Goal: Task Accomplishment & Management: Manage account settings

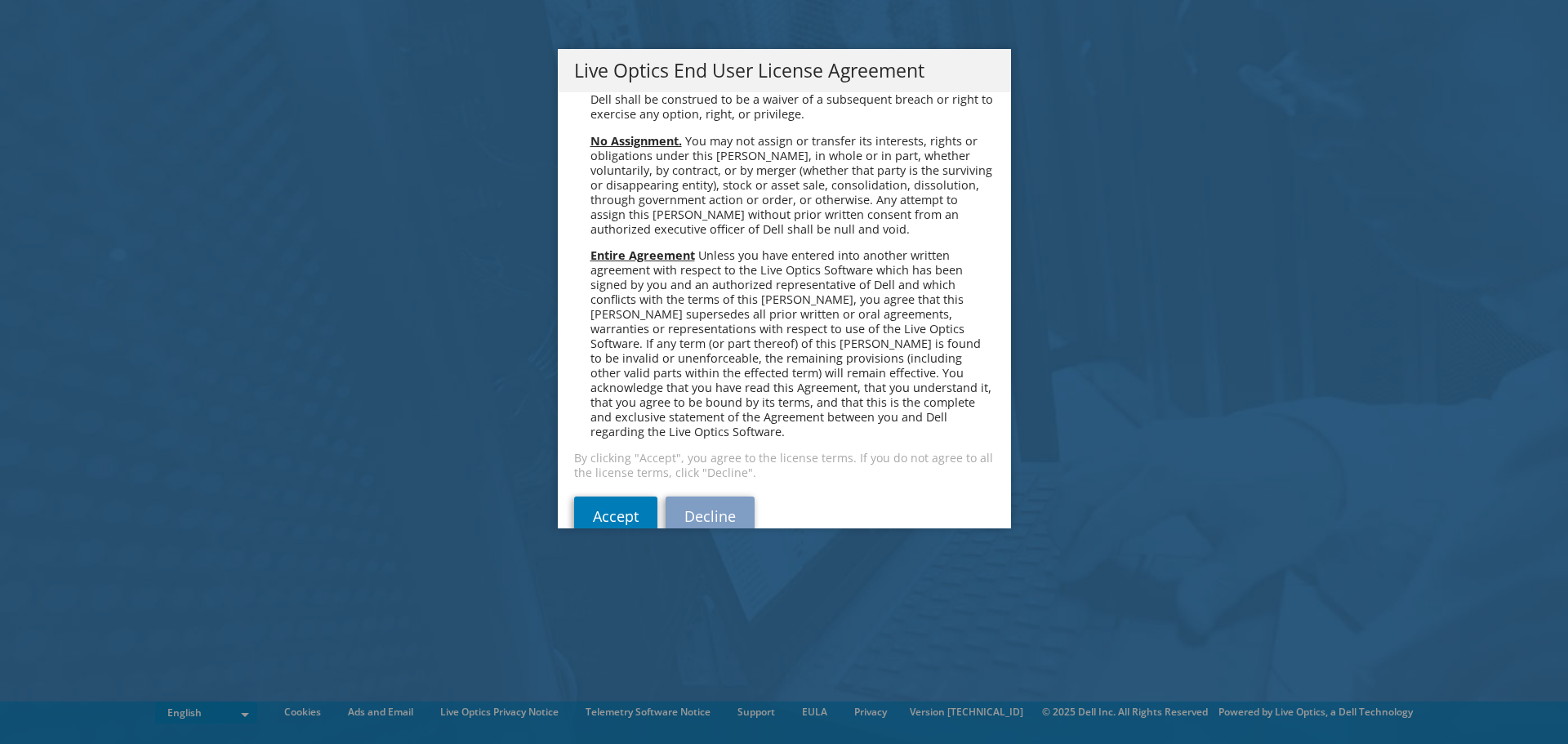
scroll to position [6179, 0]
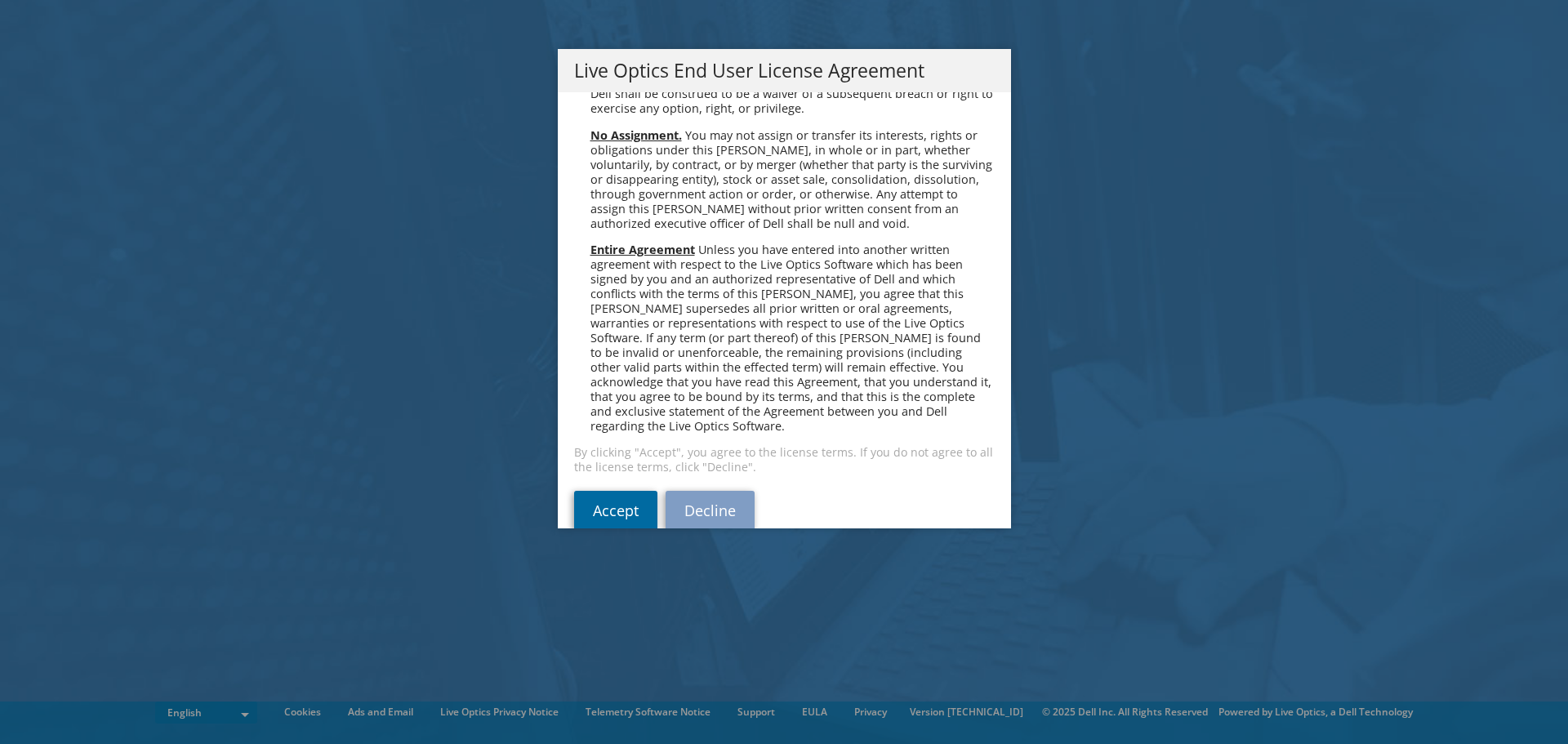
click at [608, 491] on link "Accept" at bounding box center [615, 511] width 83 height 39
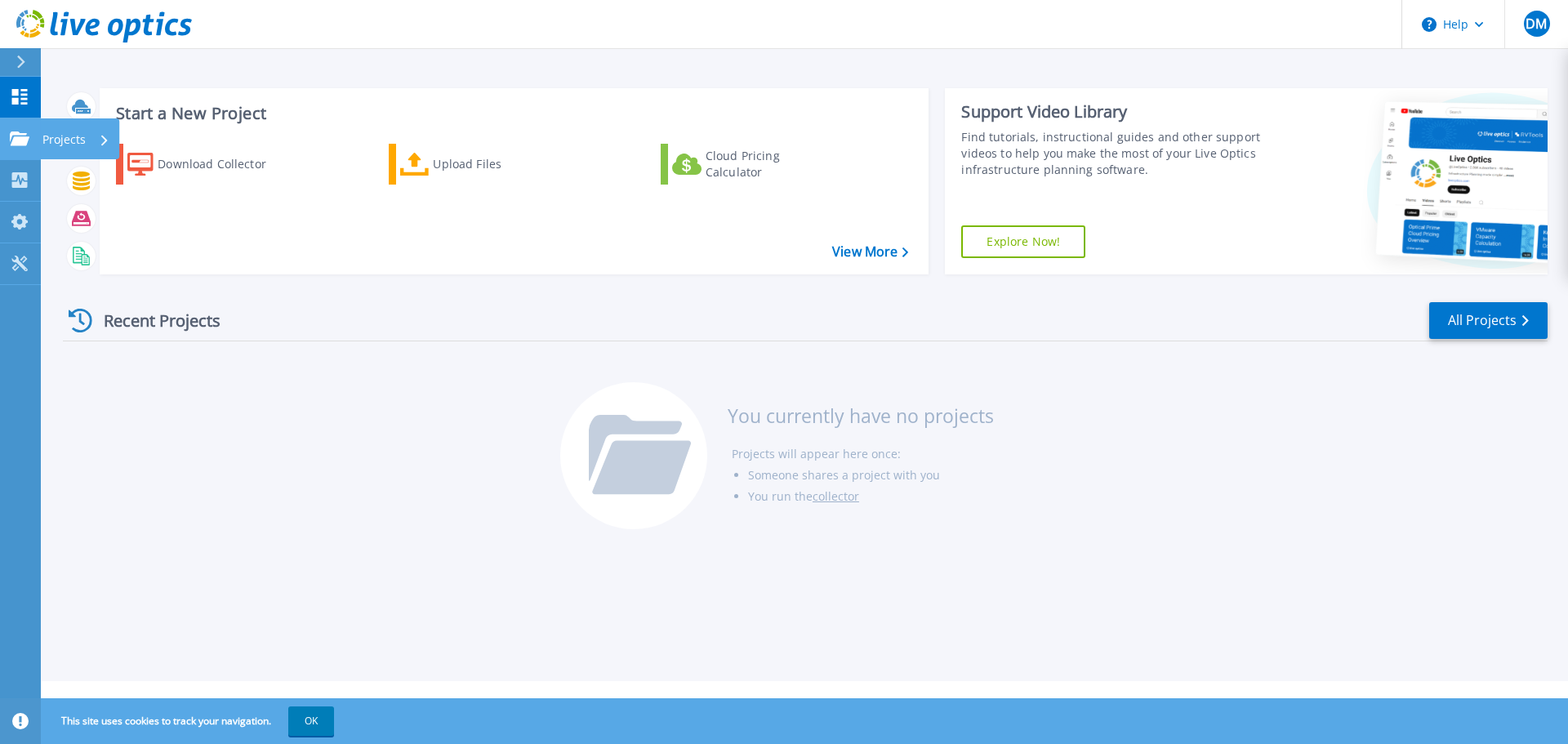
click at [26, 136] on icon at bounding box center [20, 139] width 20 height 14
click at [346, 391] on div "Recent Projects All Projects You currently have no projects Projects will appea…" at bounding box center [804, 417] width 1484 height 258
click at [184, 160] on div "Download Collector" at bounding box center [222, 163] width 131 height 32
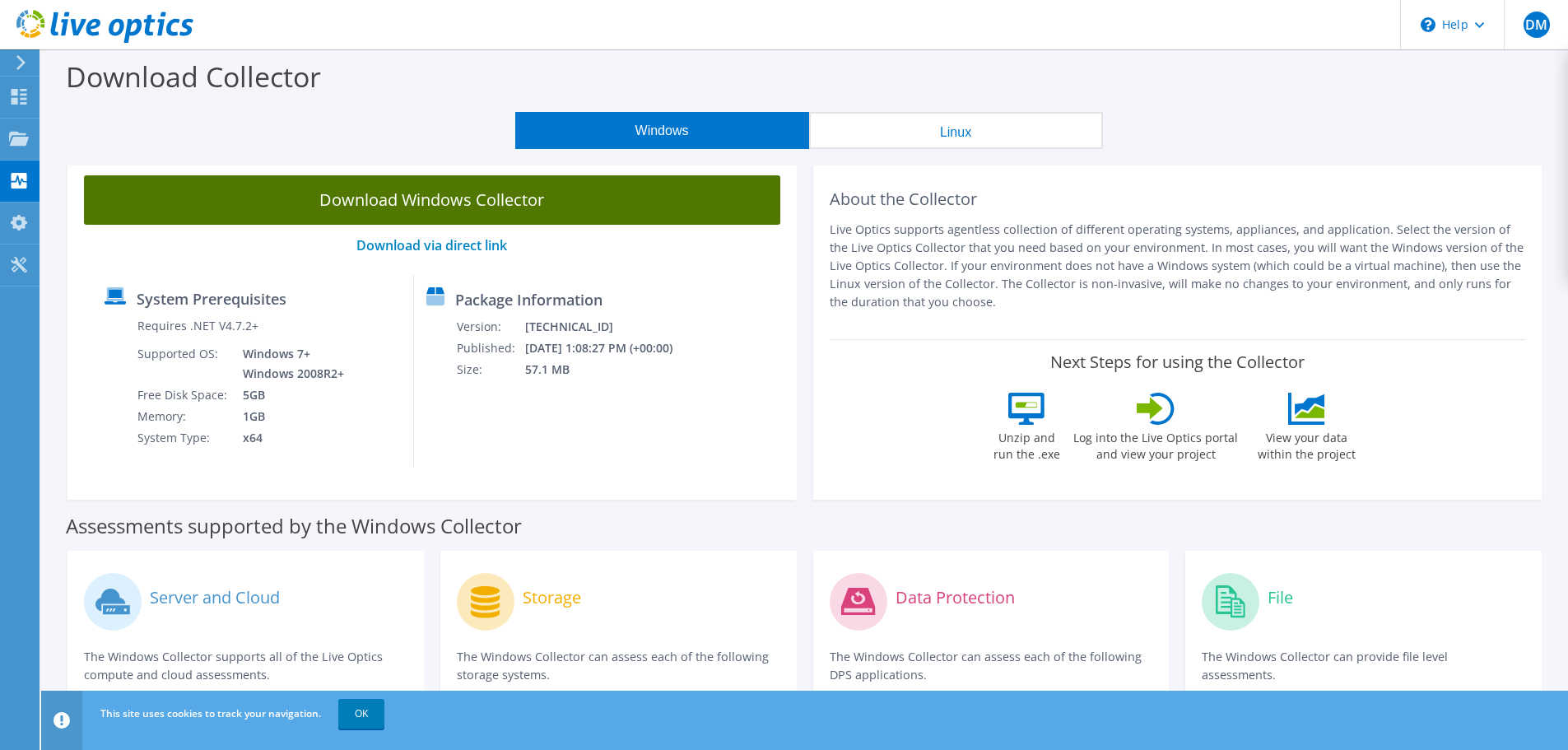
click at [502, 198] on link "Download Windows Collector" at bounding box center [432, 200] width 696 height 49
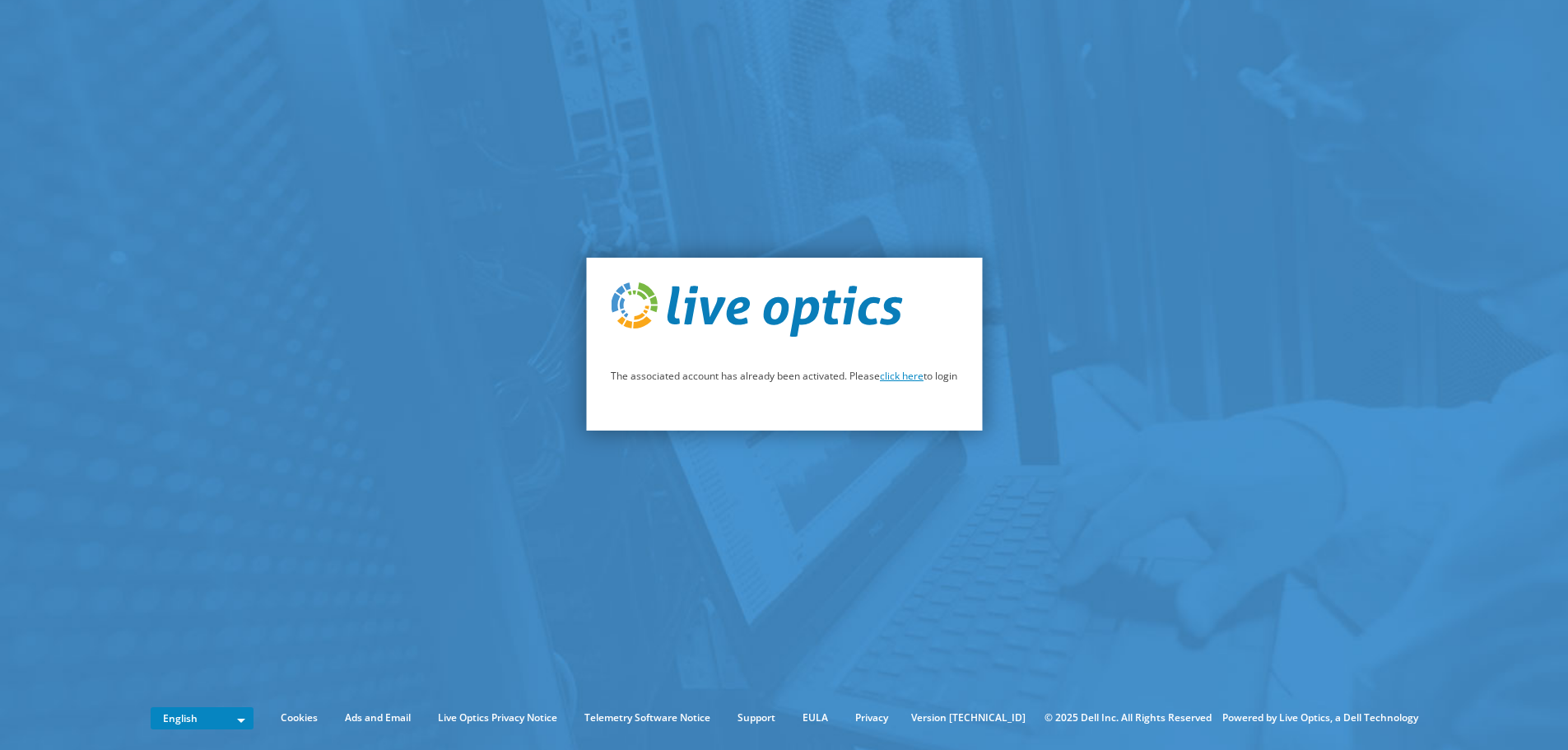
click at [900, 381] on link "click here" at bounding box center [902, 376] width 43 height 14
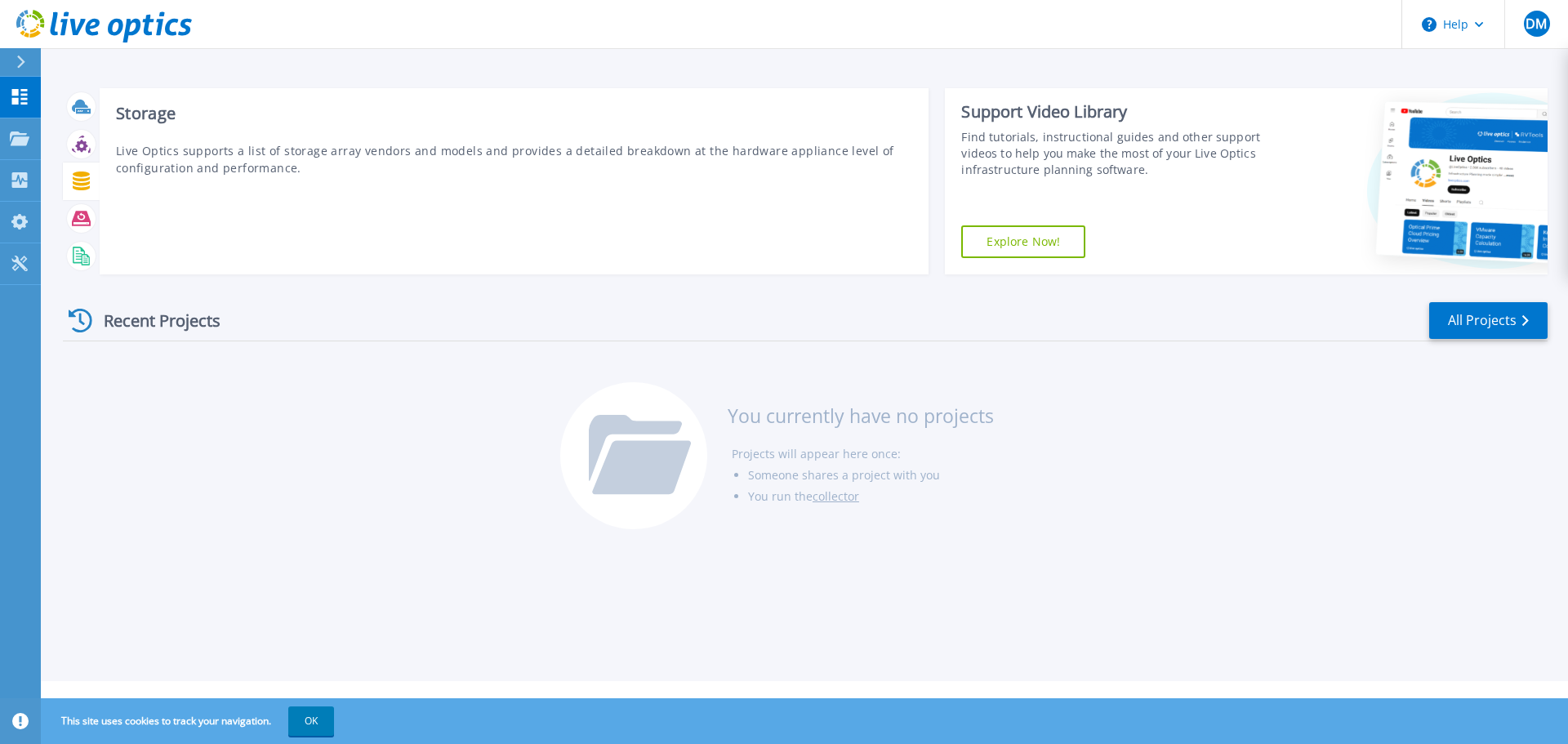
click at [83, 178] on icon at bounding box center [81, 181] width 18 height 19
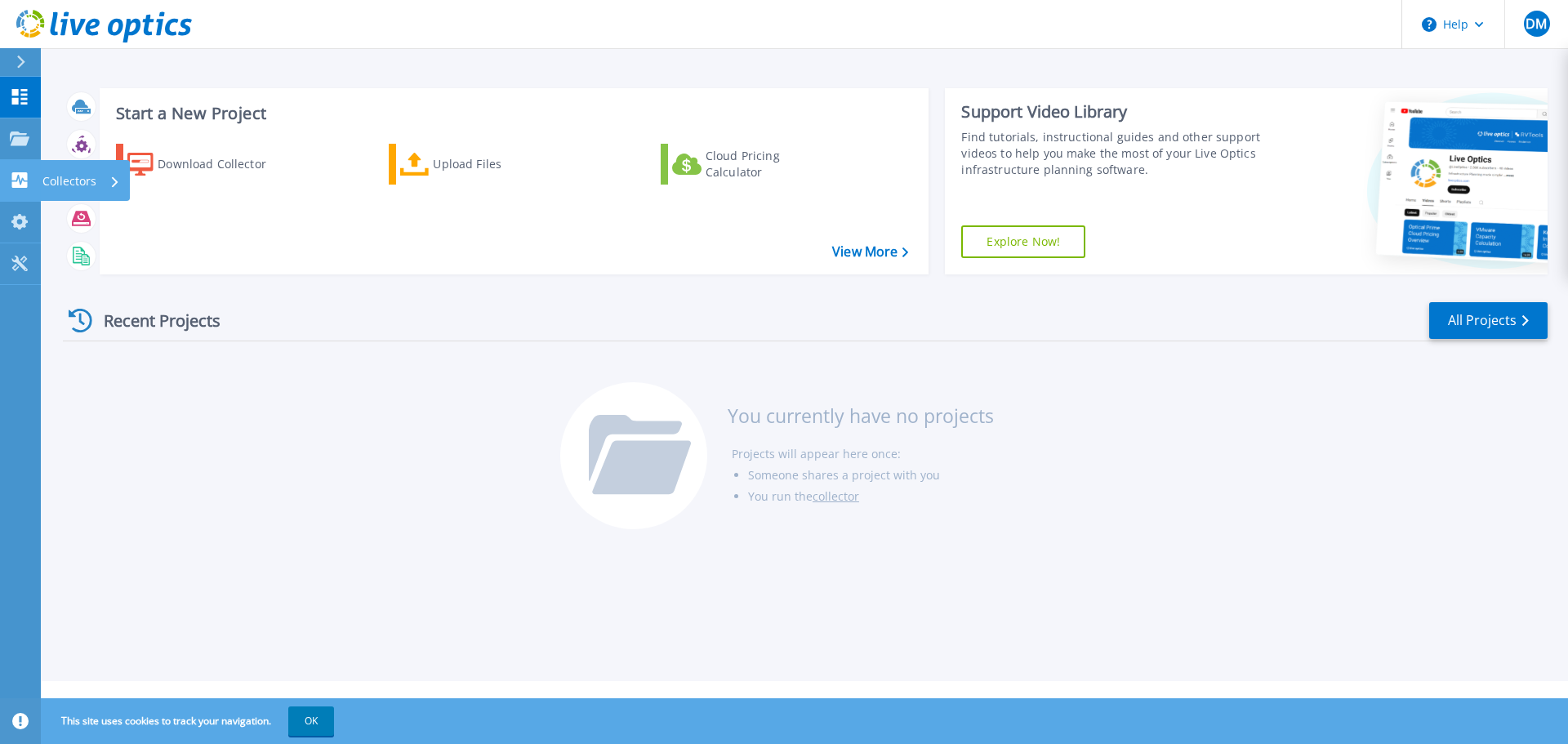
click at [72, 179] on p "Collectors" at bounding box center [69, 182] width 54 height 43
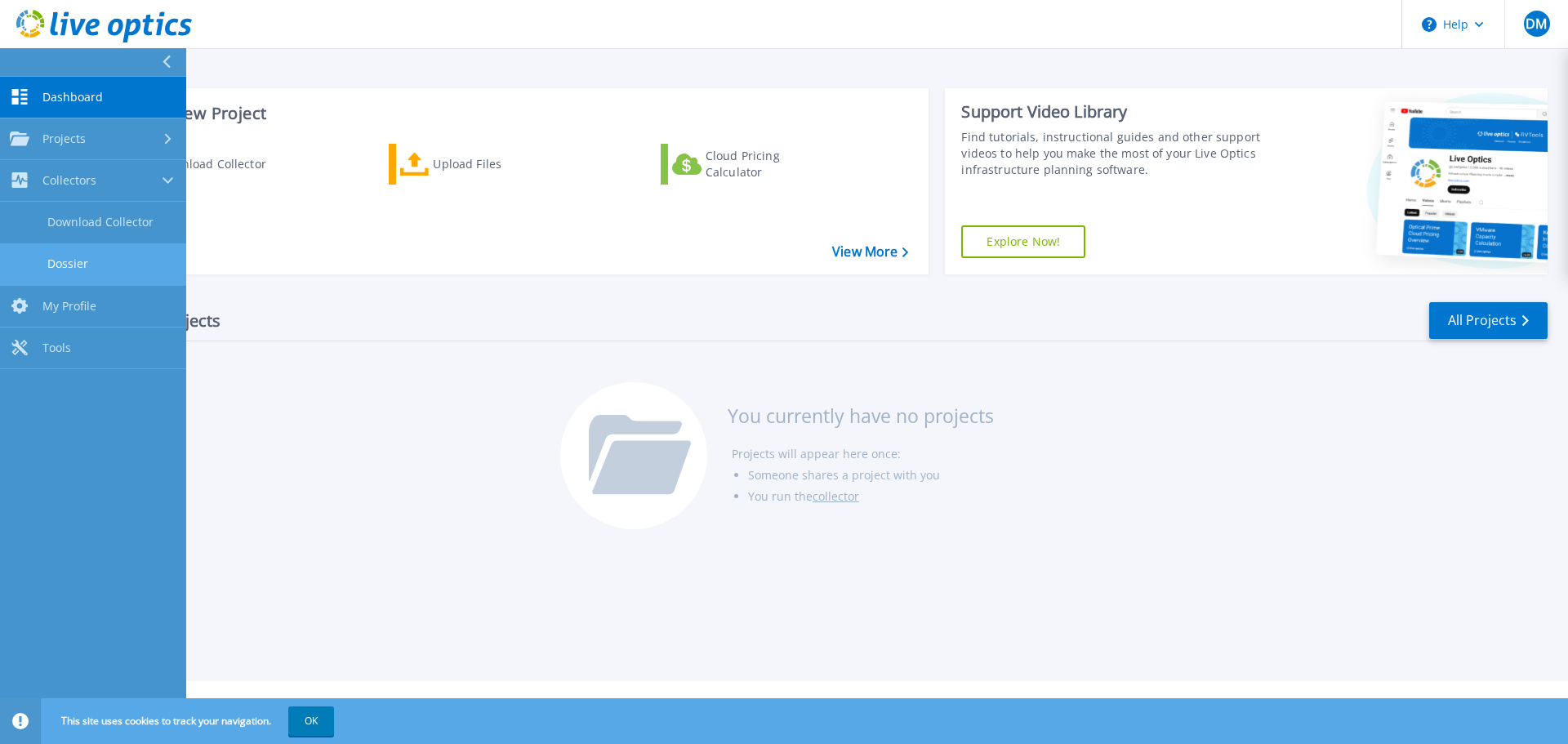
click at [97, 259] on link "Dossier" at bounding box center [93, 264] width 186 height 42
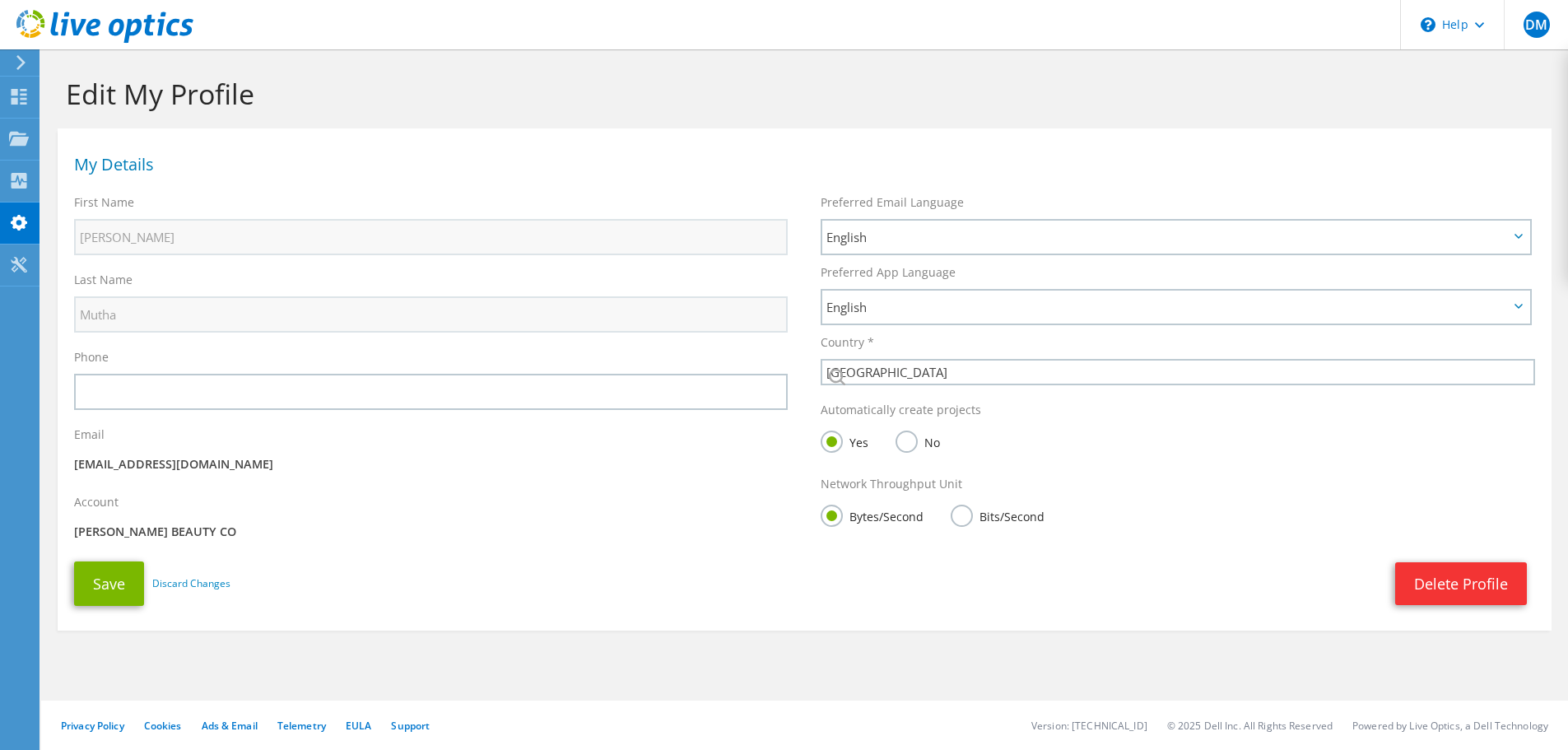
select select "224"
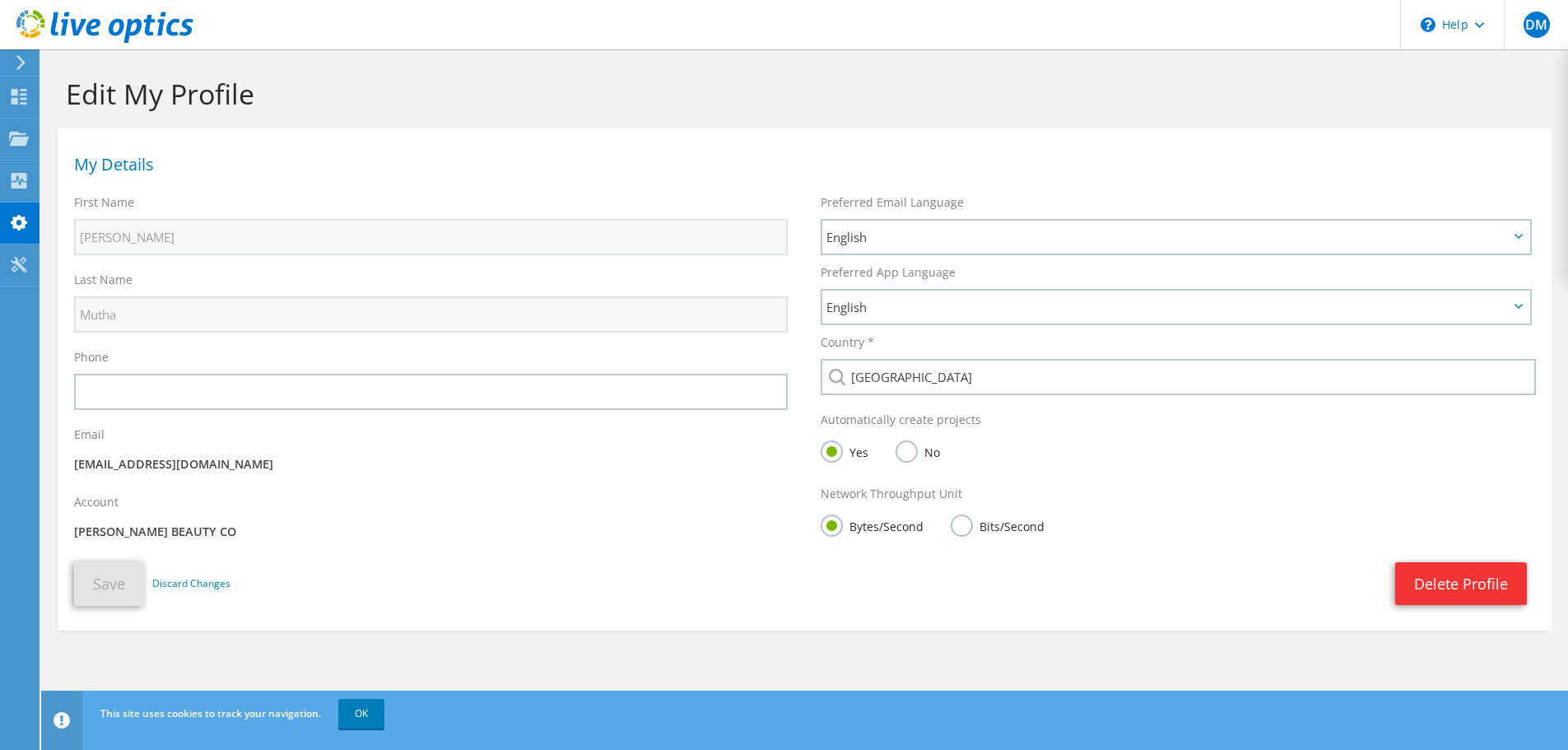
click at [19, 61] on icon at bounding box center [21, 62] width 13 height 15
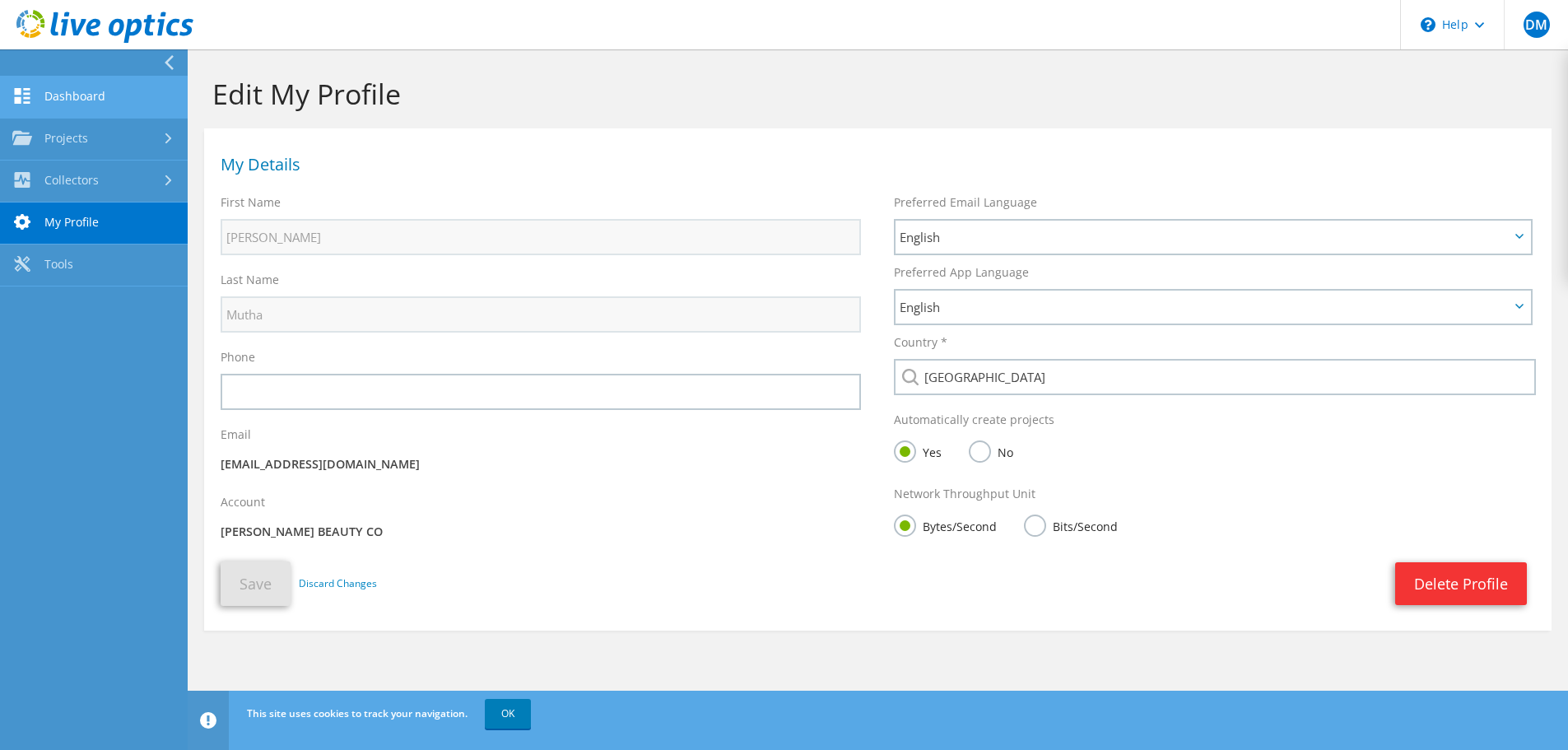
click at [110, 111] on link "Dashboard" at bounding box center [93, 97] width 188 height 42
